Goal: Browse casually

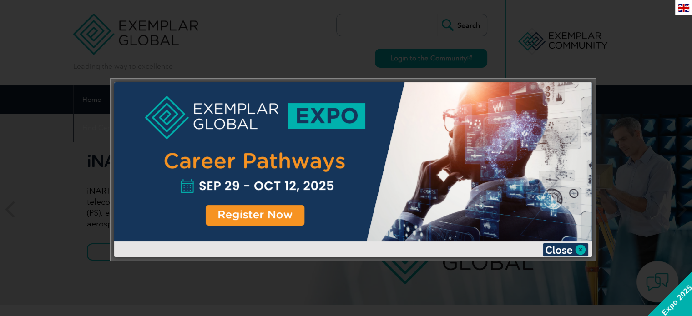
click at [340, 52] on div at bounding box center [346, 158] width 692 height 316
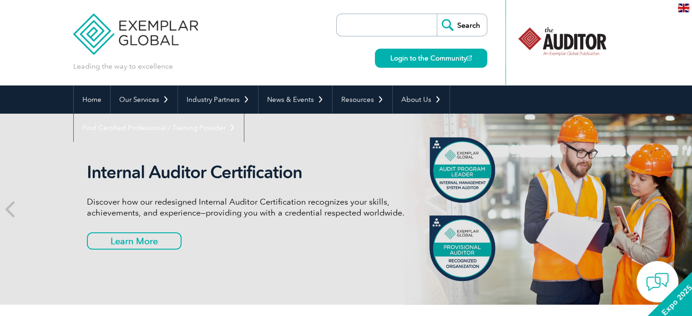
click at [251, 45] on div "Leading the way to excellence Search" at bounding box center [346, 42] width 546 height 85
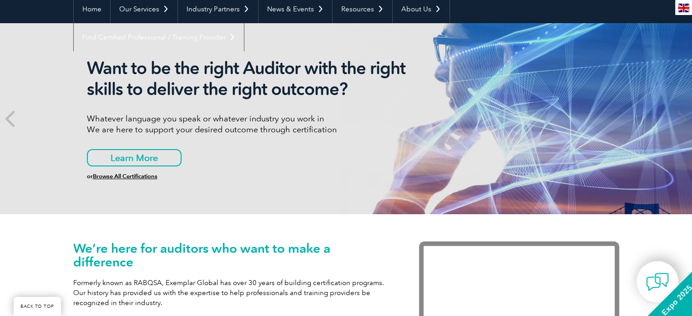
scroll to position [91, 0]
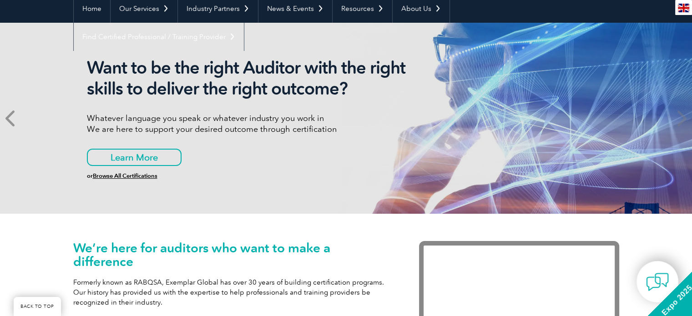
click at [14, 118] on icon at bounding box center [10, 118] width 11 height 0
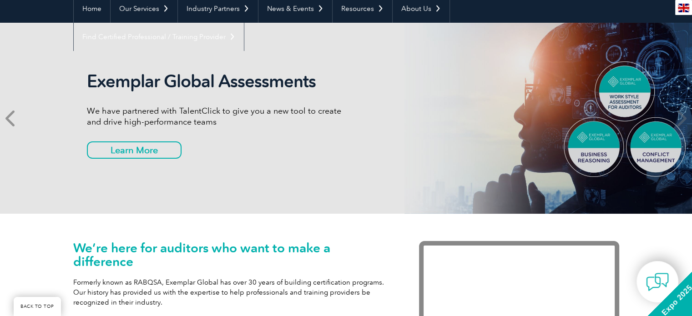
click at [15, 118] on icon at bounding box center [10, 118] width 11 height 0
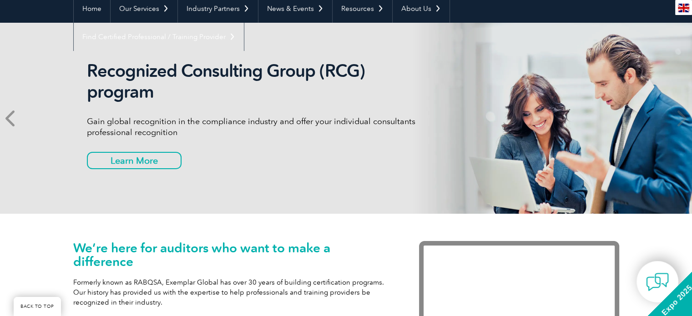
click at [16, 118] on icon at bounding box center [10, 118] width 11 height 0
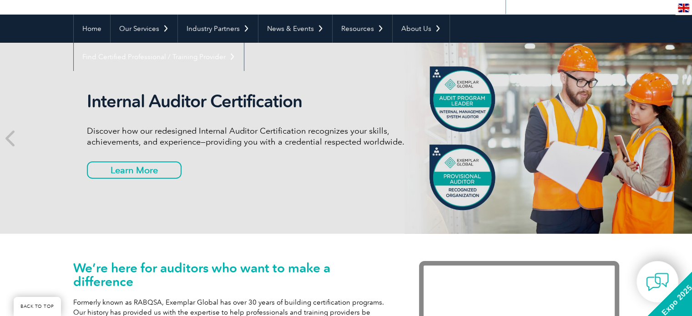
scroll to position [45, 0]
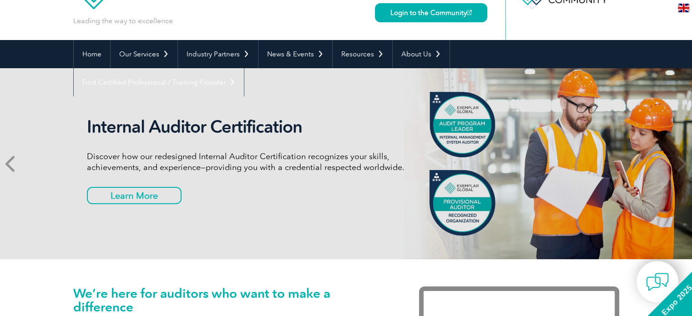
click at [12, 164] on icon at bounding box center [10, 164] width 11 height 0
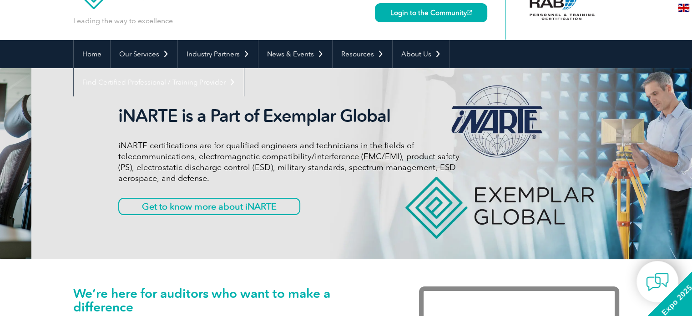
drag, startPoint x: 87, startPoint y: 117, endPoint x: 113, endPoint y: 116, distance: 26.0
click at [118, 115] on h2 "iNARTE is a Part of Exemplar Global" at bounding box center [288, 116] width 341 height 21
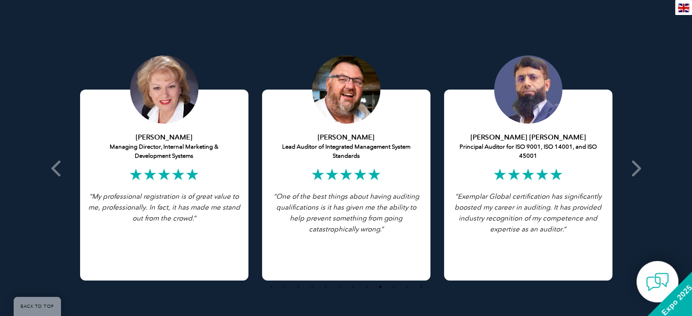
scroll to position [1774, 0]
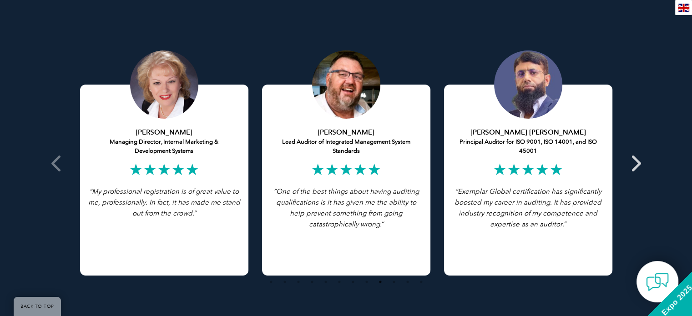
click at [637, 163] on icon at bounding box center [634, 163] width 11 height 0
click at [636, 163] on icon at bounding box center [634, 163] width 11 height 0
click at [51, 163] on icon at bounding box center [56, 163] width 11 height 0
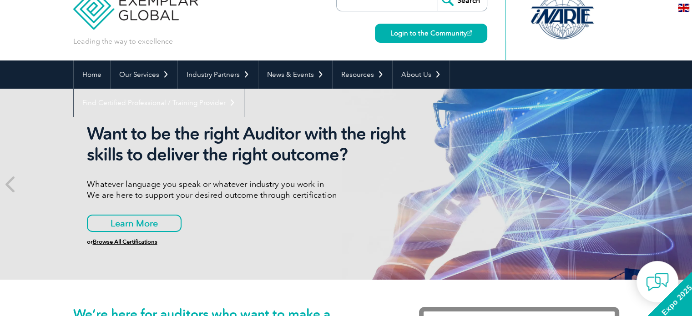
scroll to position [0, 0]
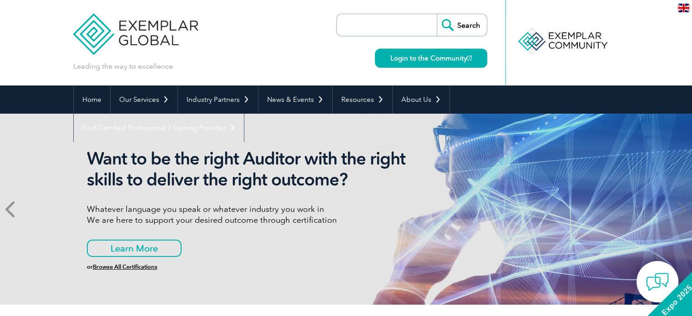
click at [12, 209] on icon at bounding box center [10, 209] width 11 height 0
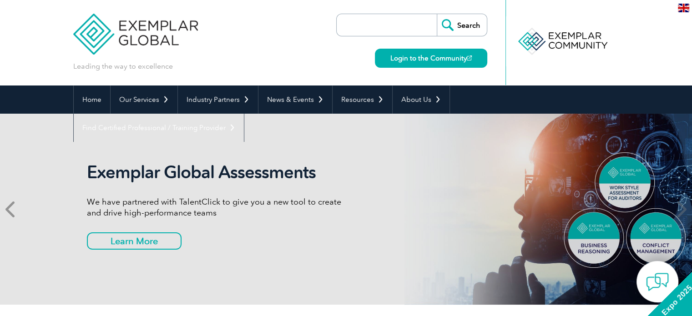
click at [14, 209] on icon at bounding box center [10, 209] width 11 height 0
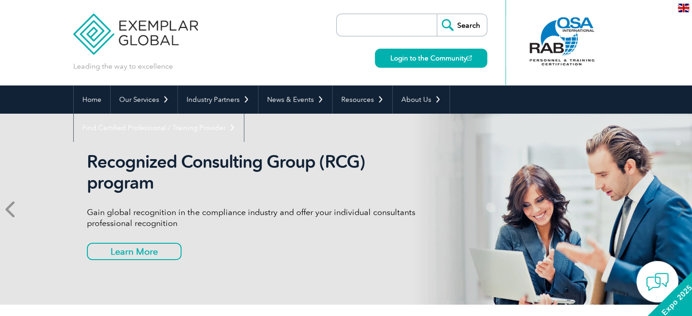
click at [14, 209] on icon at bounding box center [10, 209] width 11 height 0
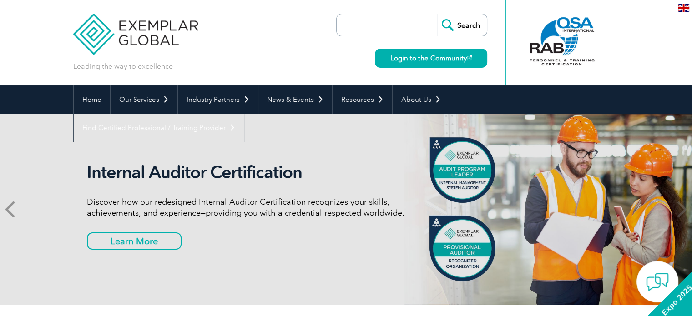
click at [14, 209] on icon at bounding box center [10, 209] width 11 height 0
